Goal: Task Accomplishment & Management: Use online tool/utility

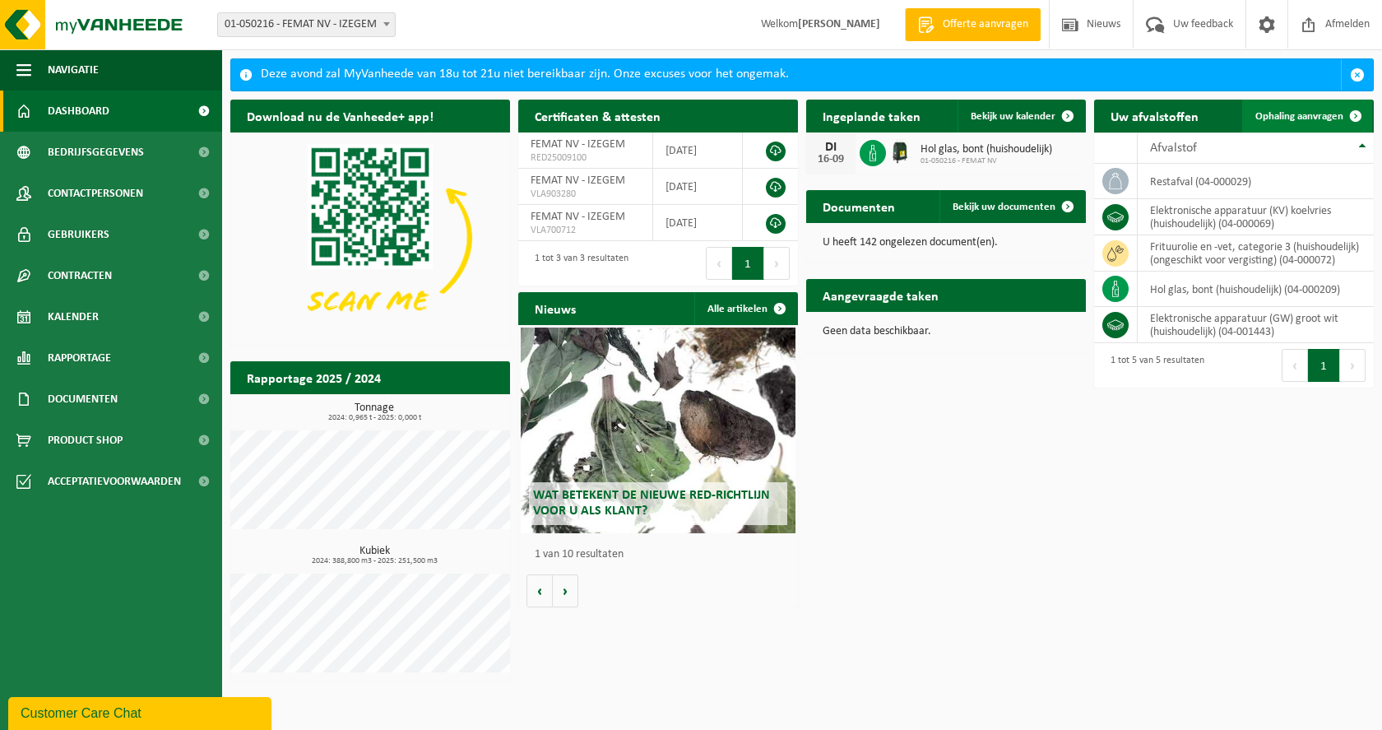
click at [1281, 109] on link "Ophaling aanvragen" at bounding box center [1307, 116] width 130 height 33
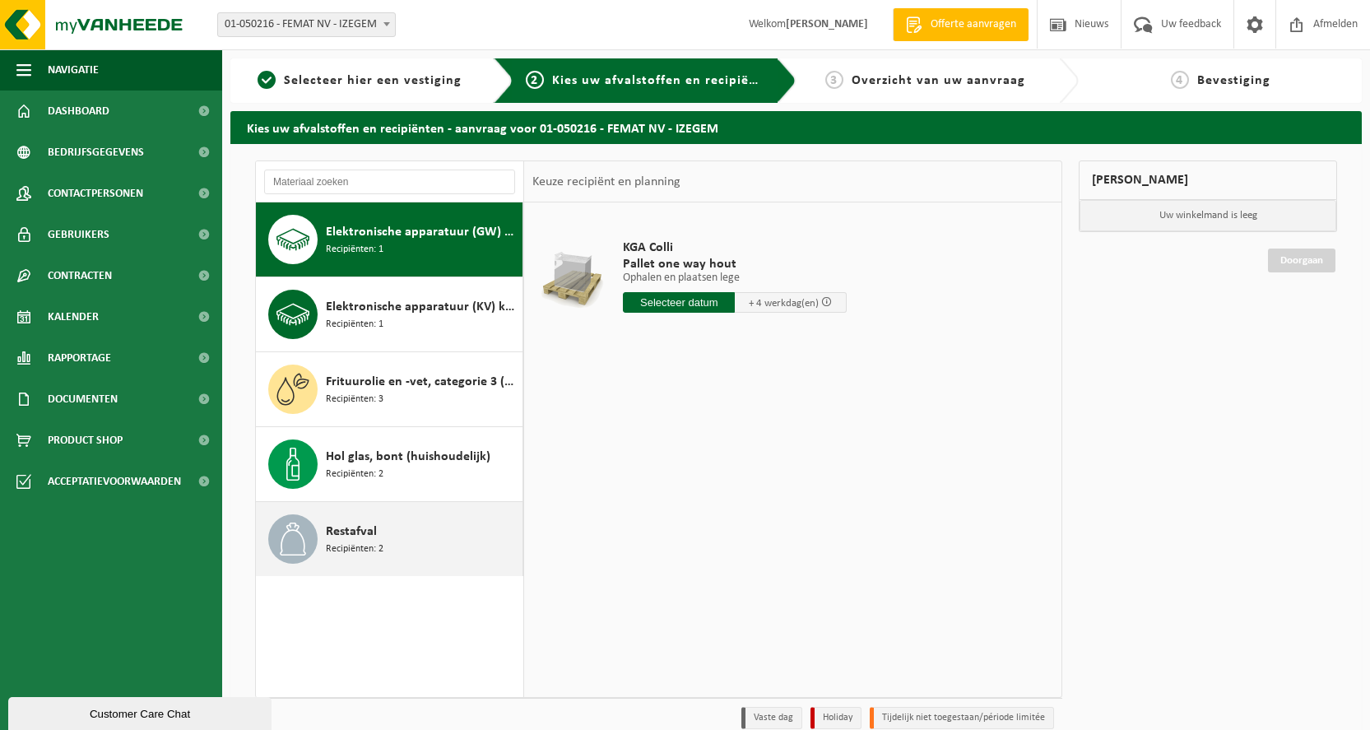
click at [360, 532] on span "Restafval" at bounding box center [351, 532] width 51 height 20
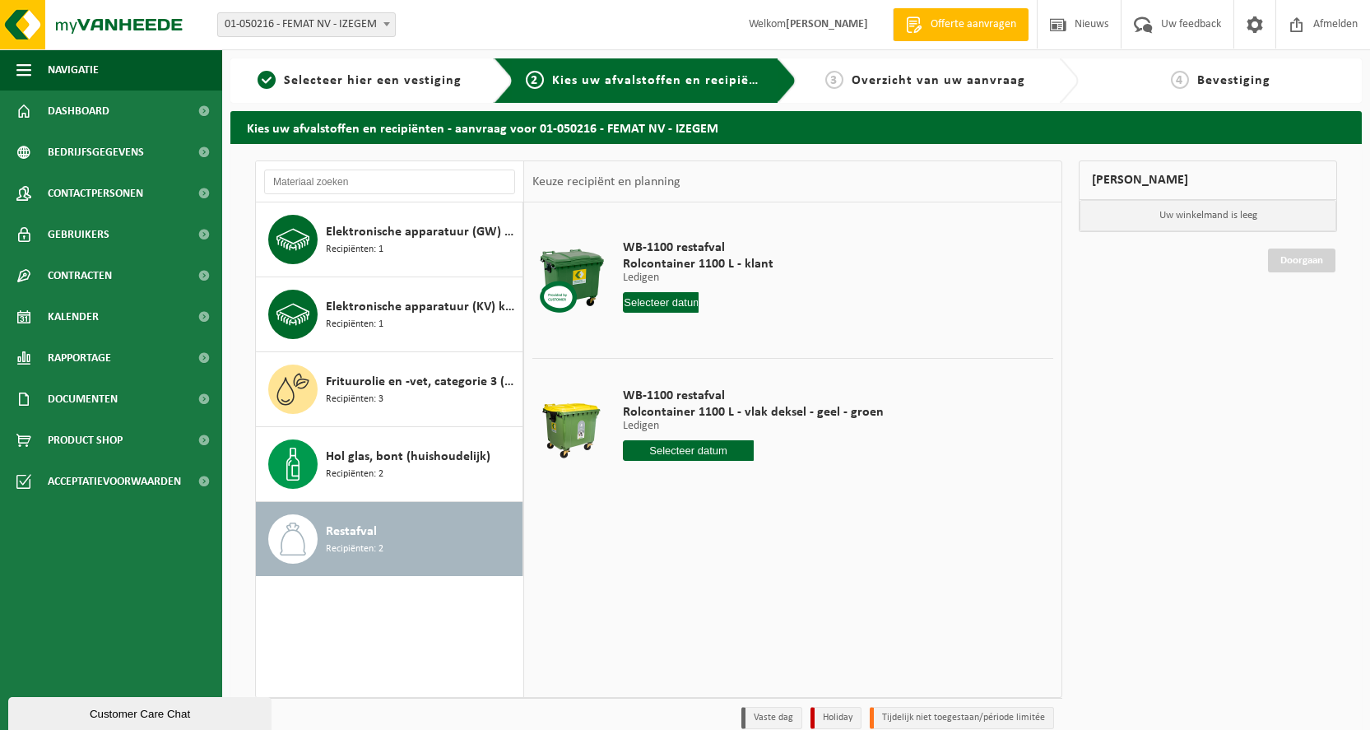
click at [662, 304] on input "text" at bounding box center [661, 302] width 76 height 21
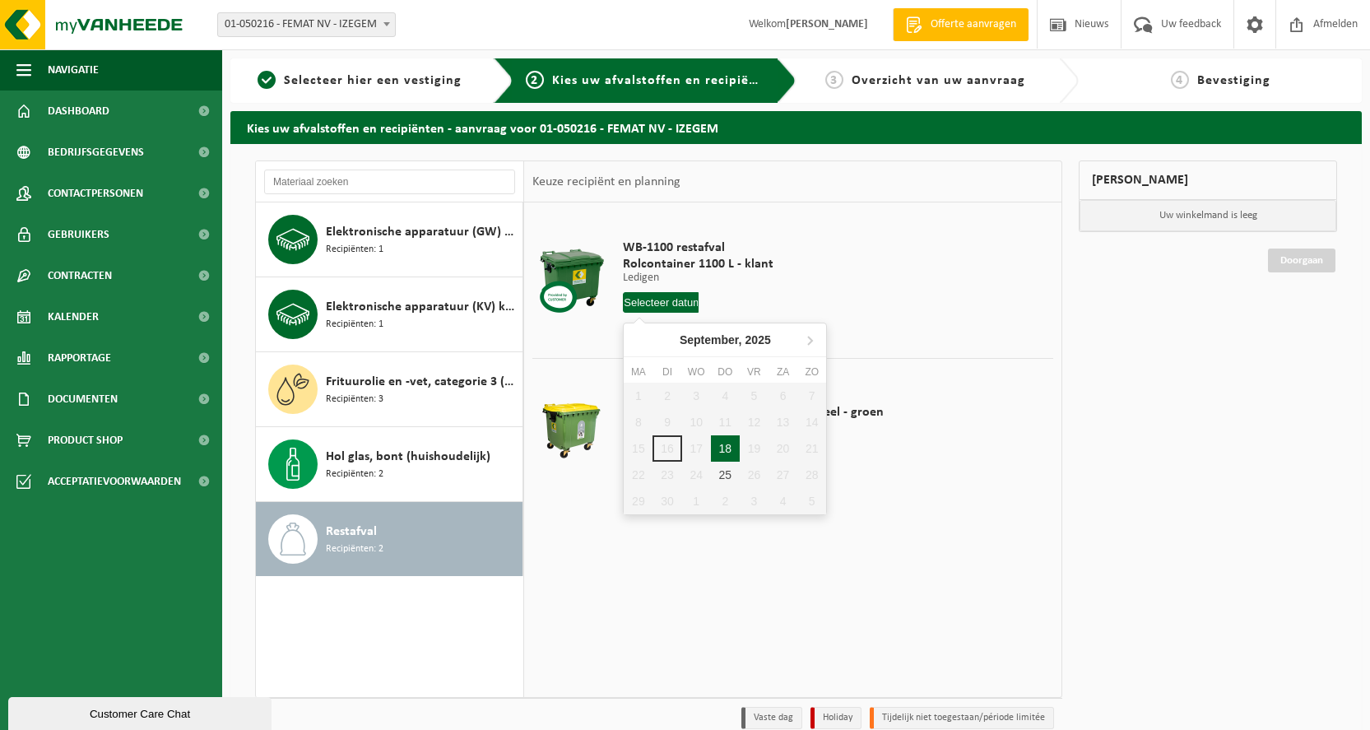
click at [725, 444] on div "18" at bounding box center [725, 448] width 29 height 26
type input "Van 2025-09-18"
type input "2025-09-18"
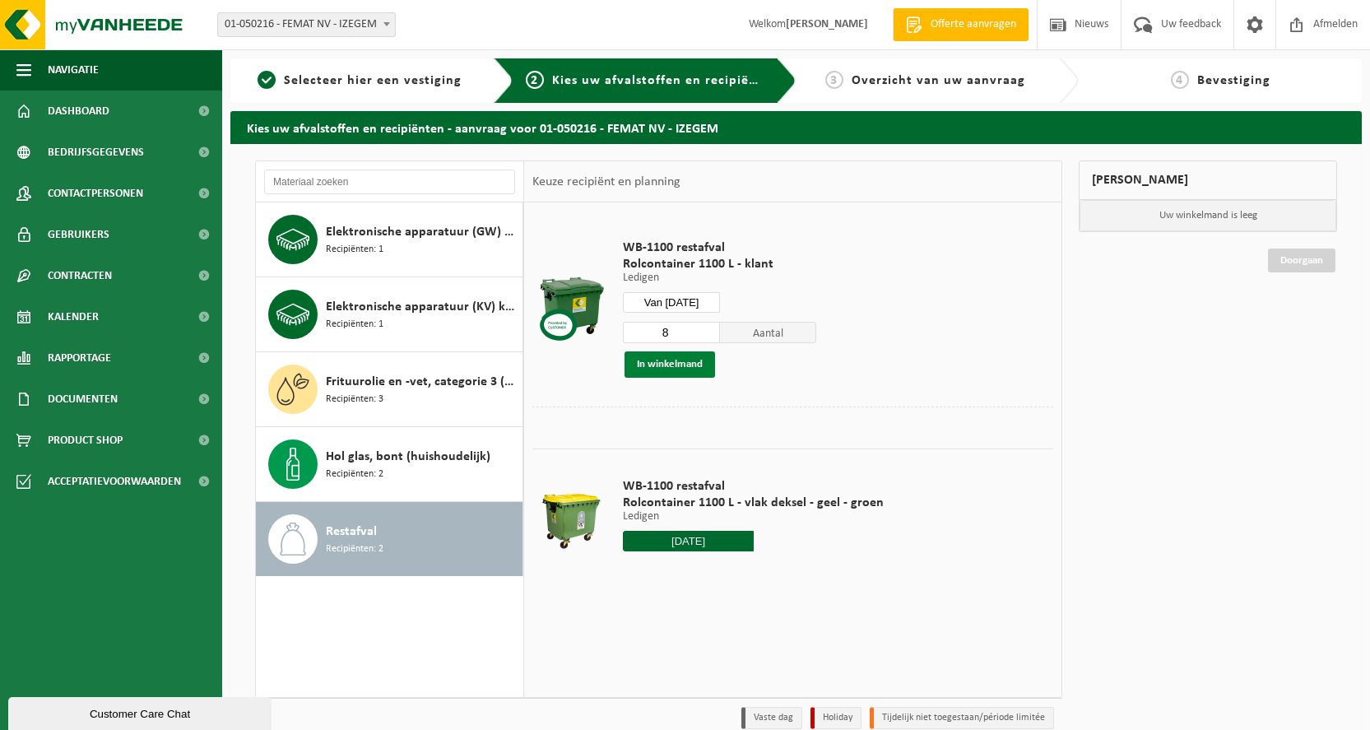
click at [696, 361] on button "In winkelmand" at bounding box center [670, 364] width 91 height 26
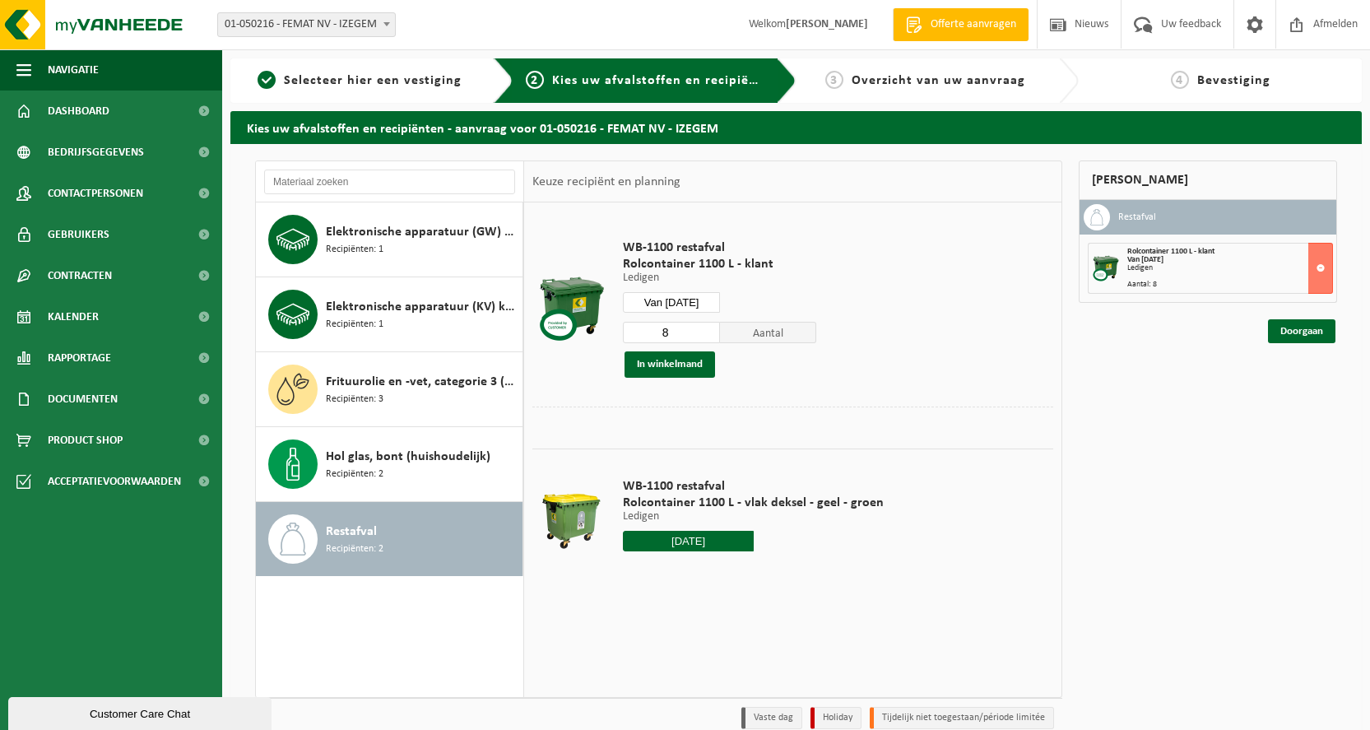
click at [708, 540] on input "2025-09-18" at bounding box center [688, 541] width 131 height 21
click at [732, 687] on div "18" at bounding box center [725, 686] width 29 height 26
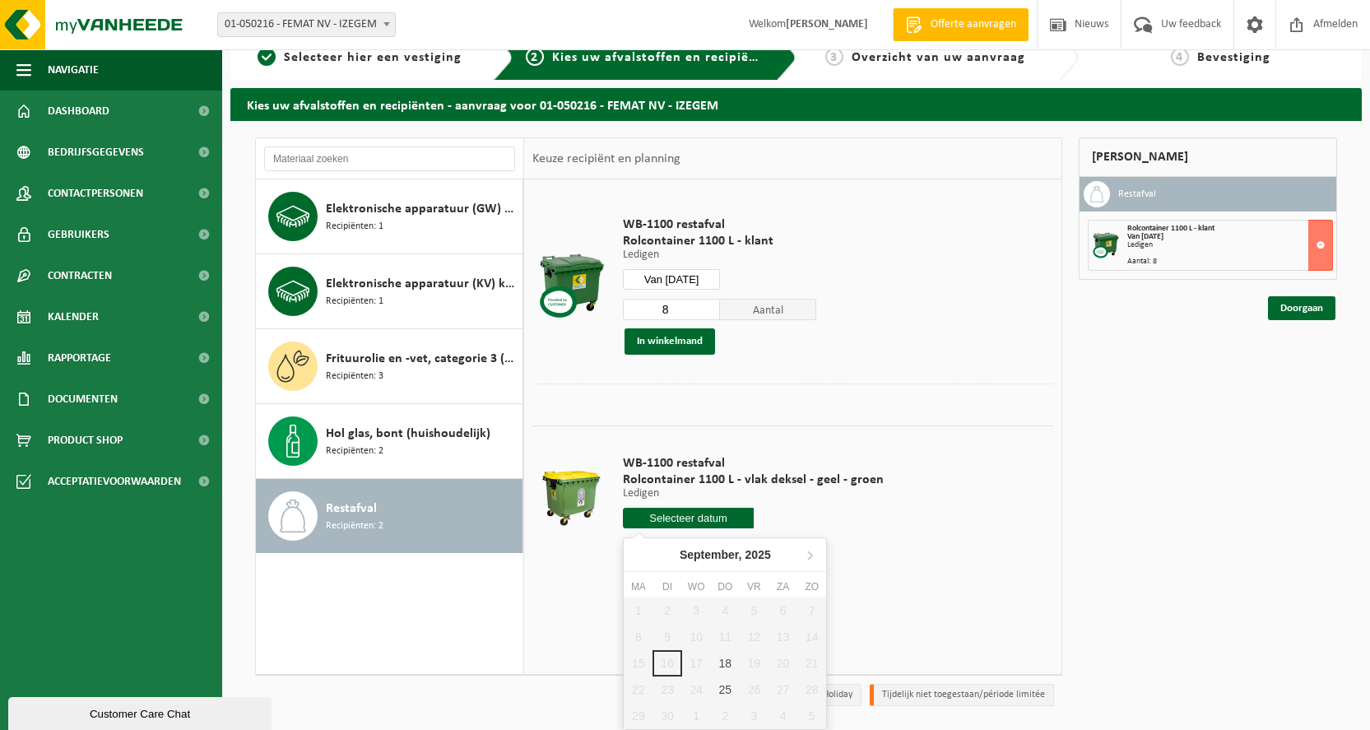
scroll to position [74, 0]
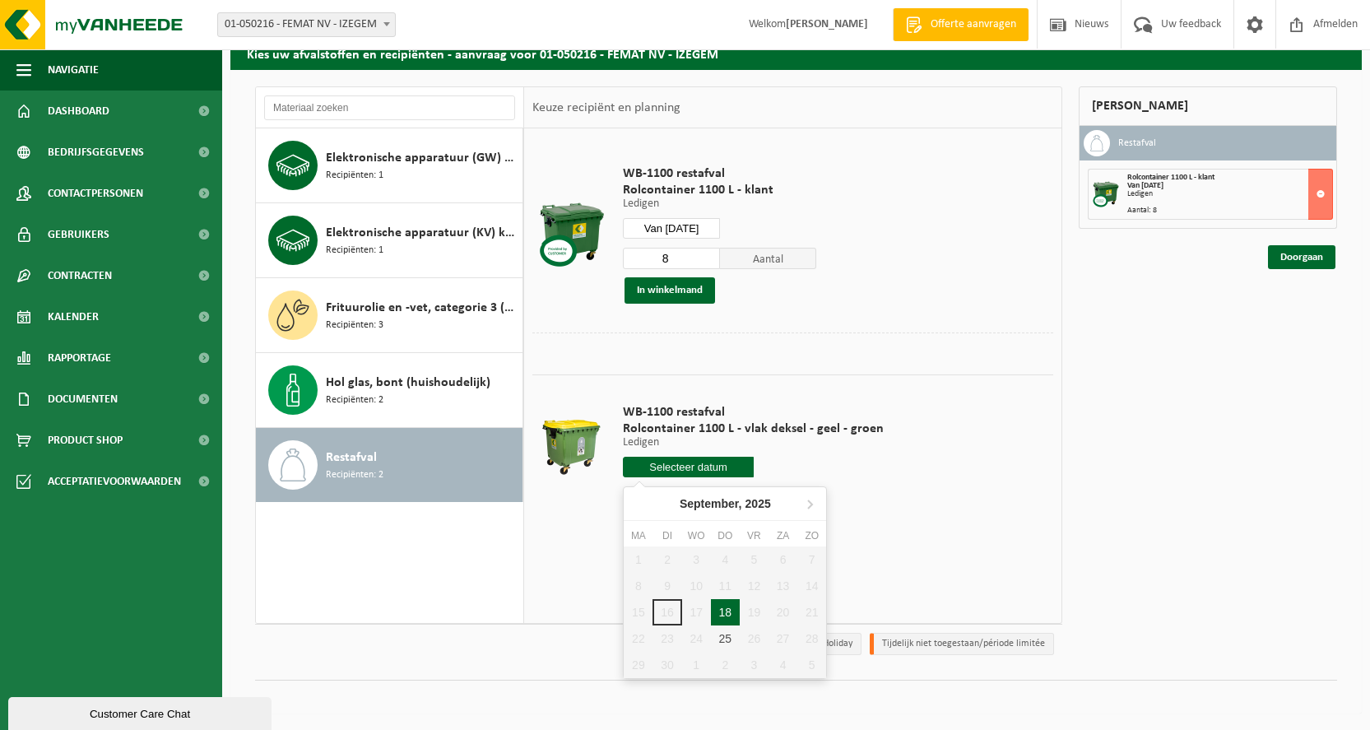
click at [722, 603] on div "18" at bounding box center [725, 612] width 29 height 26
type input "Van 2025-09-18"
type input "2025-09-18"
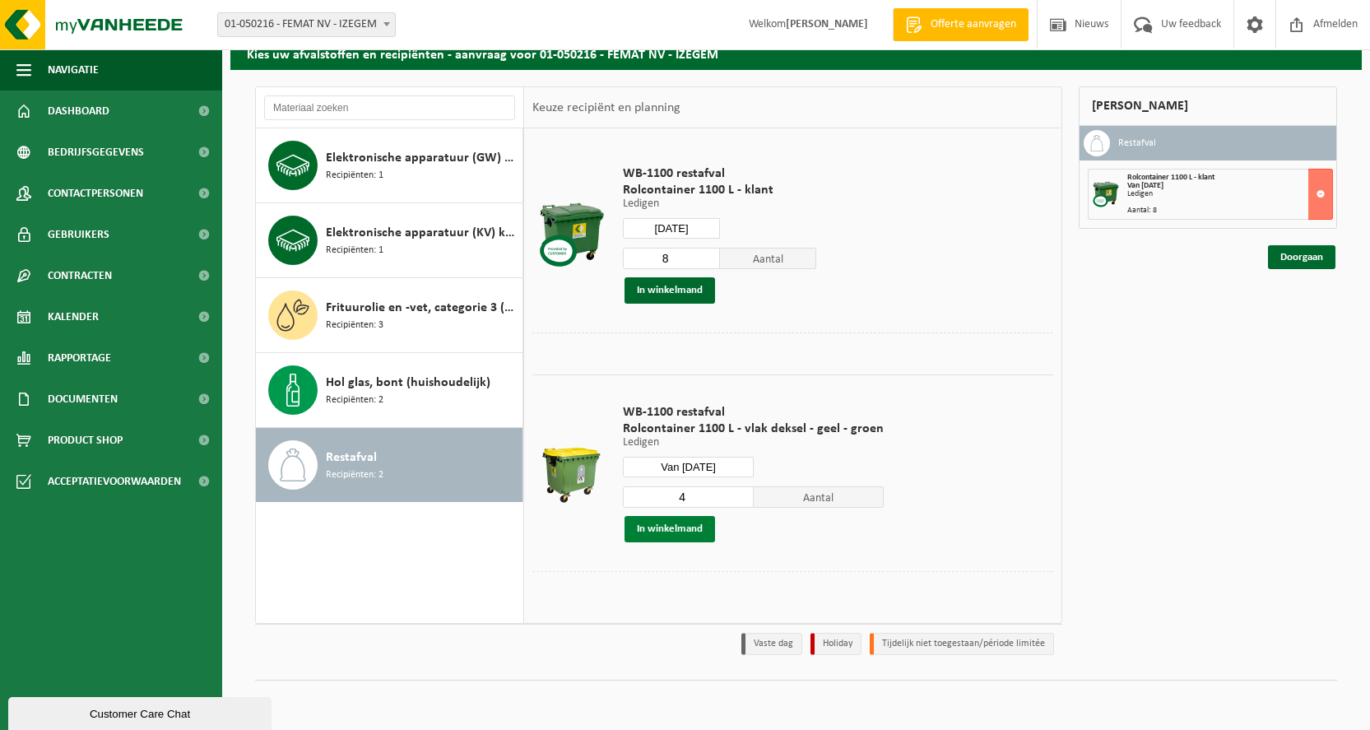
drag, startPoint x: 736, startPoint y: 490, endPoint x: 713, endPoint y: 529, distance: 45.4
type input "4"
click at [736, 490] on input "4" at bounding box center [688, 496] width 131 height 21
click at [693, 527] on button "In winkelmand" at bounding box center [670, 529] width 91 height 26
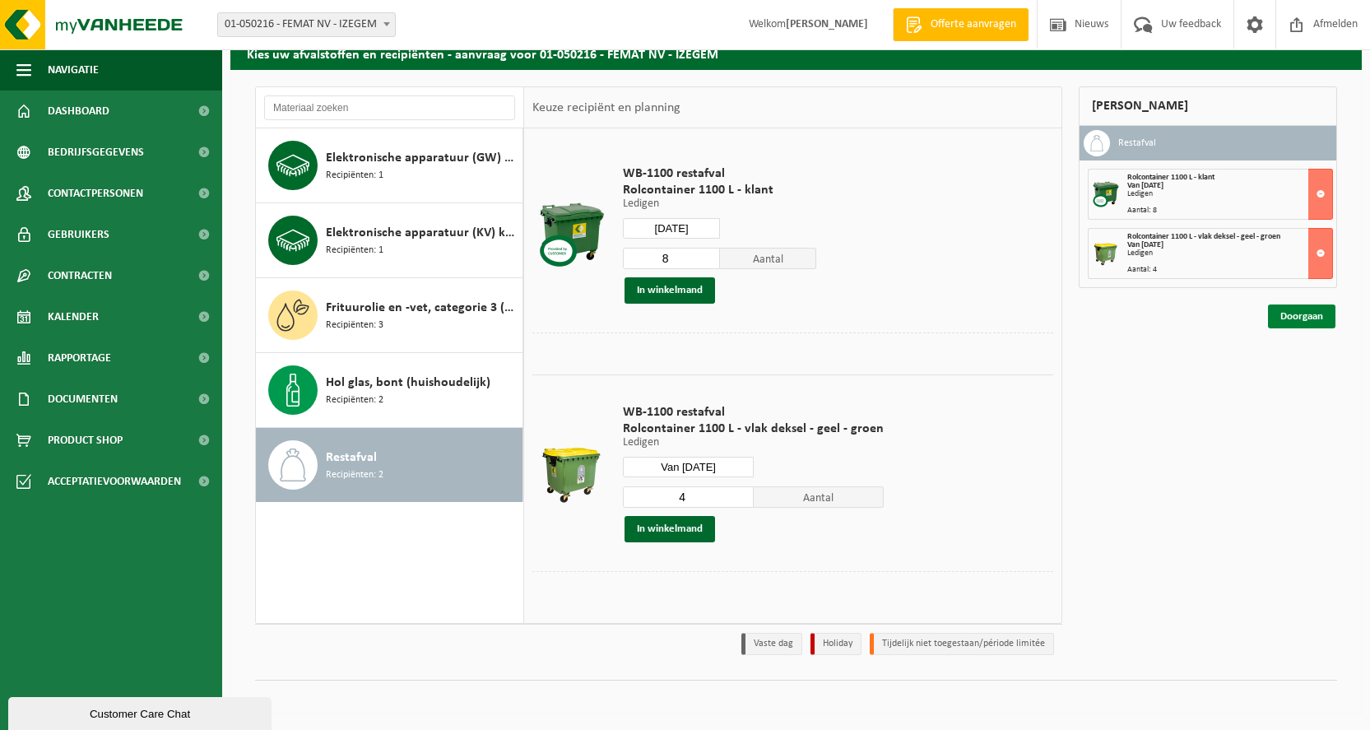
click at [1290, 315] on link "Doorgaan" at bounding box center [1301, 316] width 67 height 24
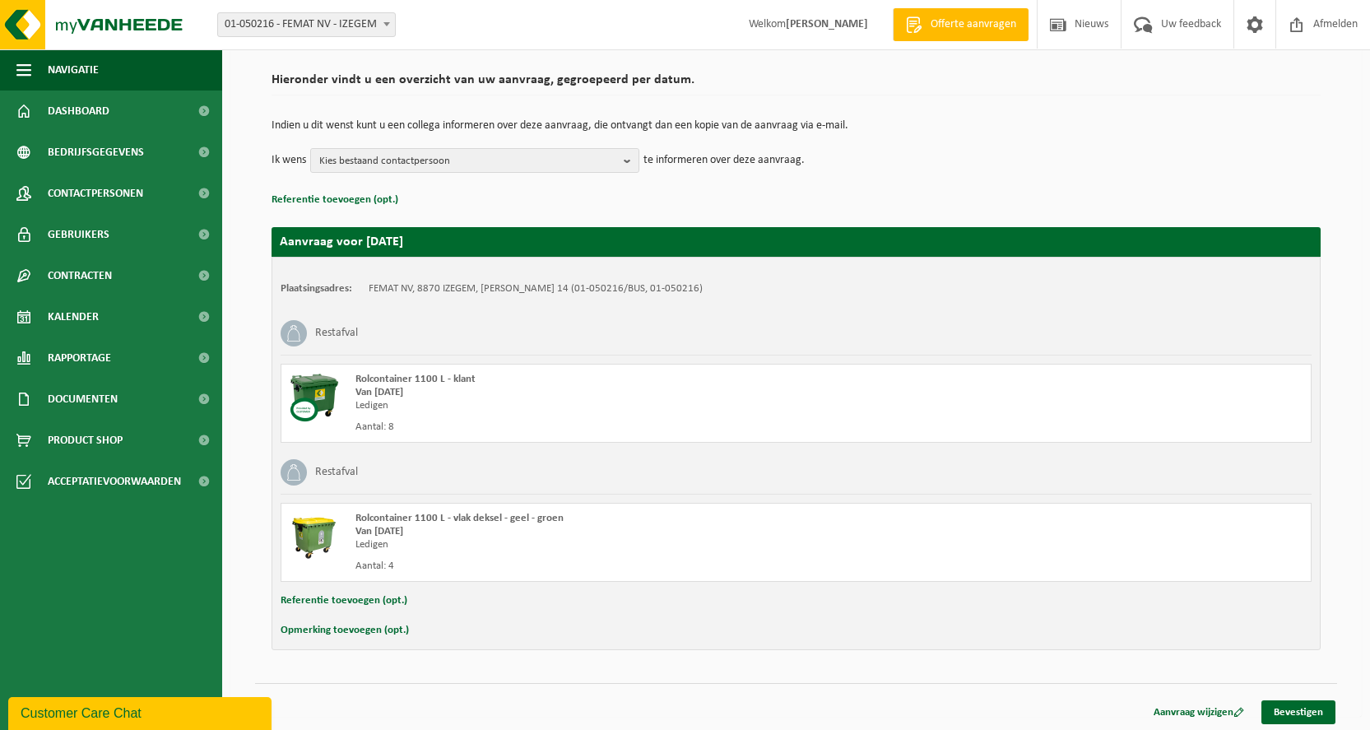
scroll to position [115, 0]
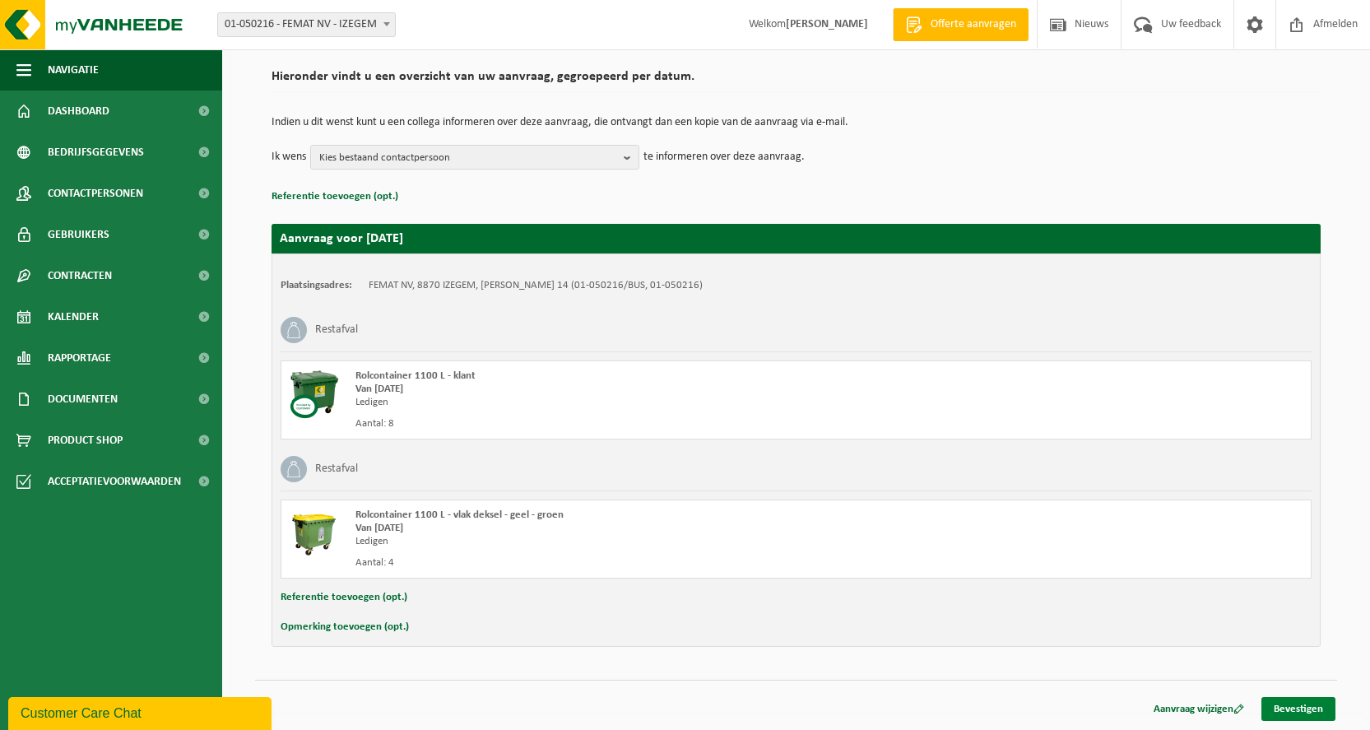
click at [1307, 710] on link "Bevestigen" at bounding box center [1298, 709] width 74 height 24
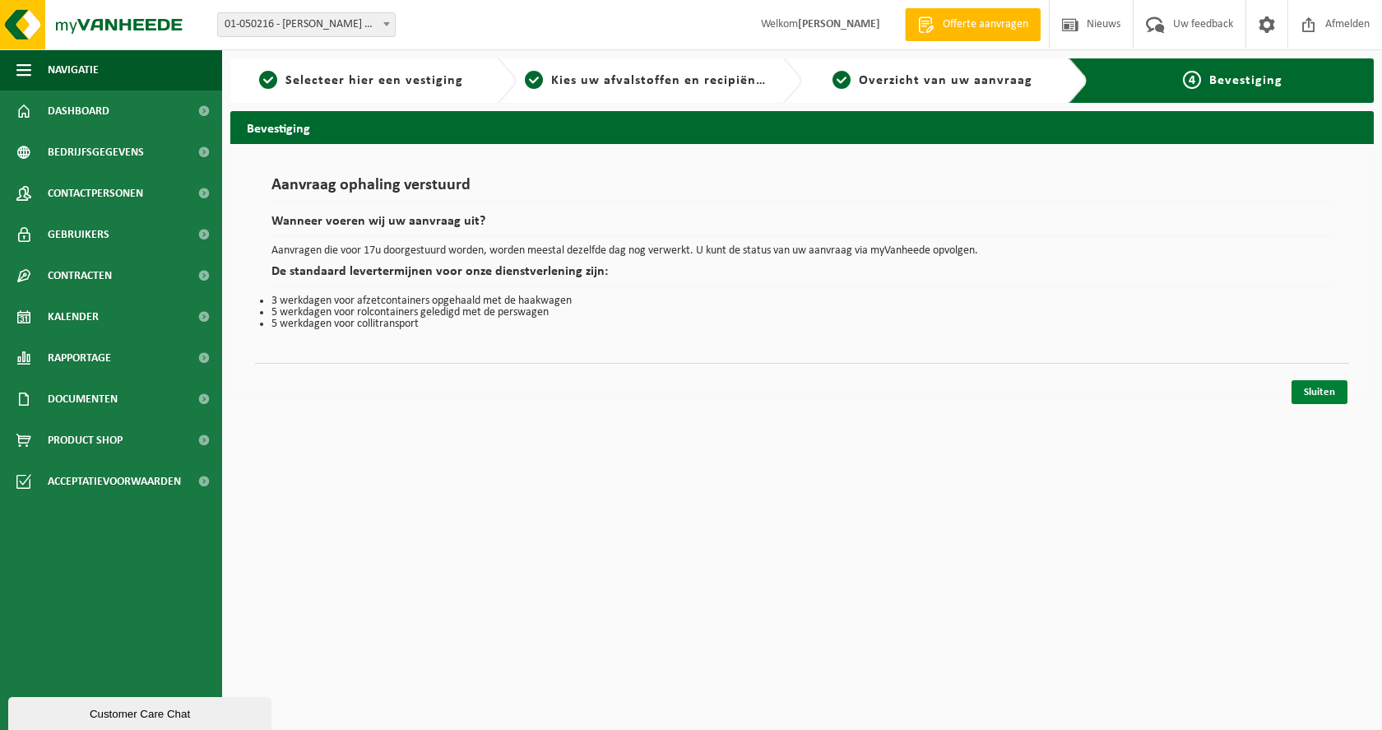
click at [1327, 392] on link "Sluiten" at bounding box center [1320, 392] width 56 height 24
